Goal: Entertainment & Leisure: Consume media (video, audio)

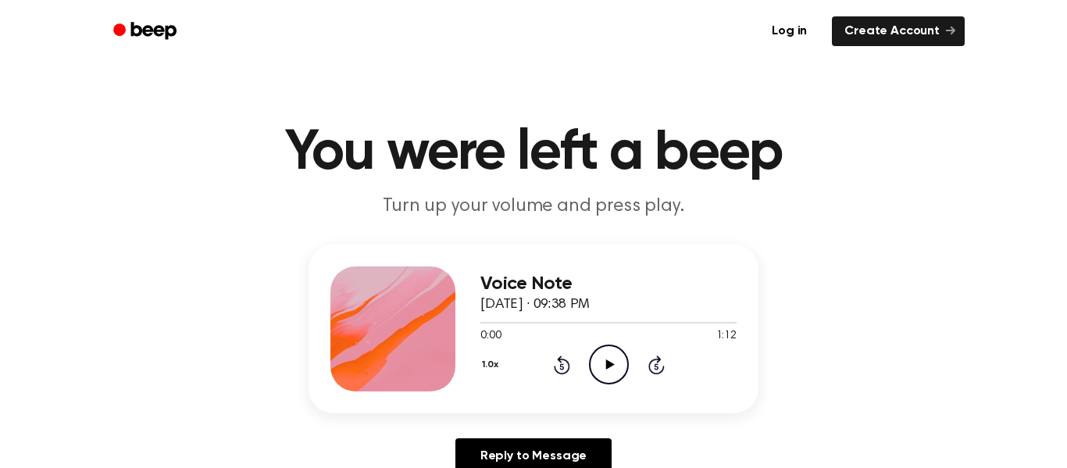
click at [601, 376] on icon "Play Audio" at bounding box center [609, 364] width 40 height 40
click at [463, 157] on h1 "You were left a beep" at bounding box center [534, 153] width 800 height 56
click at [598, 367] on icon "Play Audio" at bounding box center [609, 364] width 40 height 40
click at [601, 367] on icon "Pause Audio" at bounding box center [609, 364] width 40 height 40
click at [601, 369] on icon "Play Audio" at bounding box center [609, 364] width 40 height 40
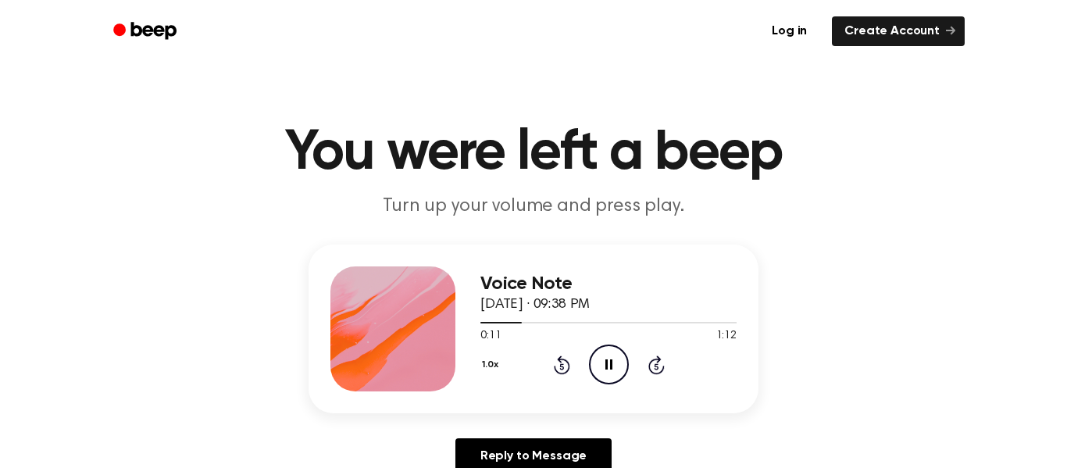
click at [558, 367] on icon "Rewind 5 seconds" at bounding box center [561, 365] width 17 height 20
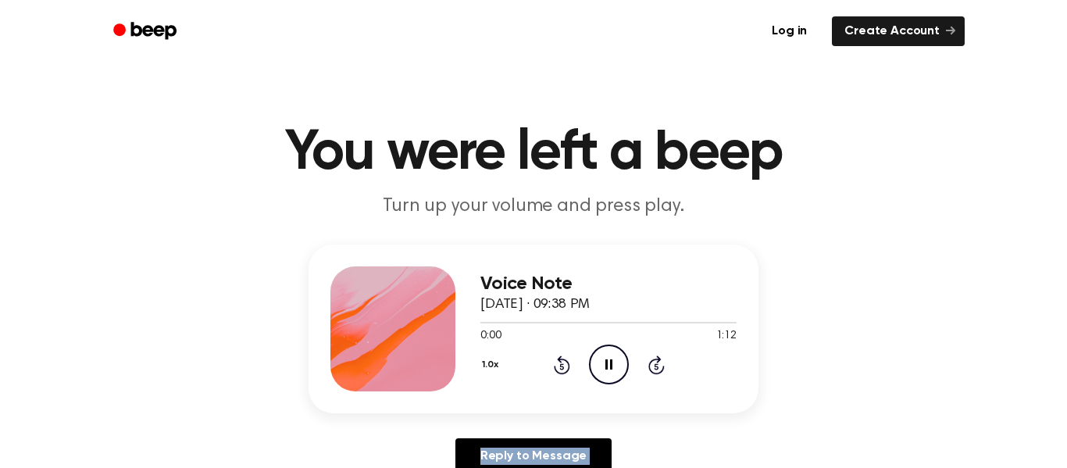
click at [558, 367] on icon "Rewind 5 seconds" at bounding box center [561, 365] width 17 height 20
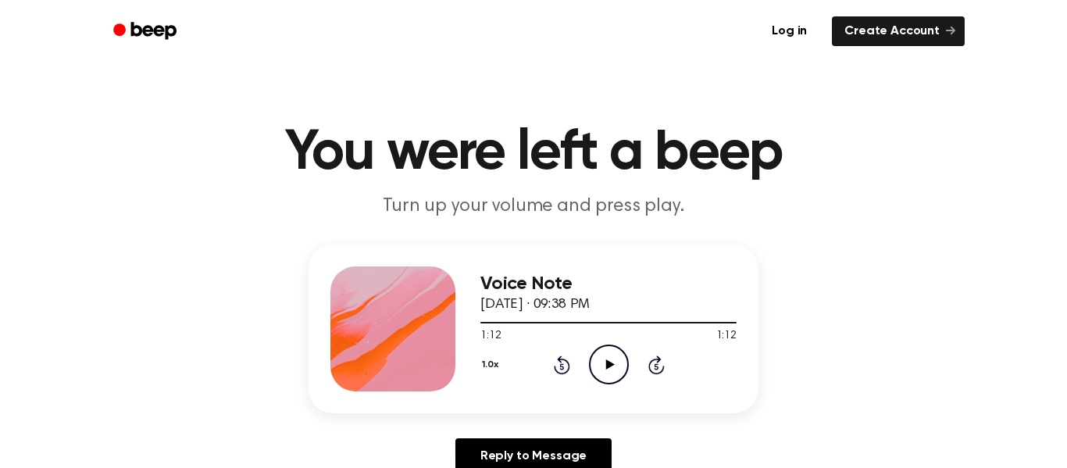
click at [605, 371] on icon "Play Audio" at bounding box center [609, 364] width 40 height 40
